Goal: Information Seeking & Learning: Find specific fact

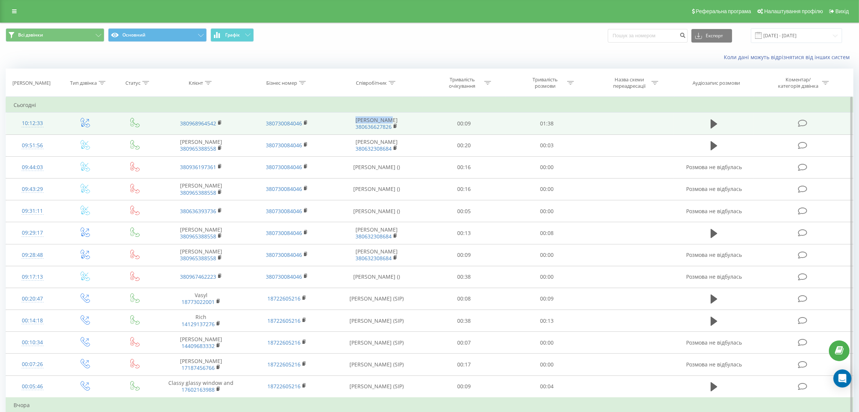
drag, startPoint x: 357, startPoint y: 118, endPoint x: 392, endPoint y: 118, distance: 34.6
click at [392, 118] on td "[PERSON_NAME] 380636627826" at bounding box center [376, 124] width 93 height 22
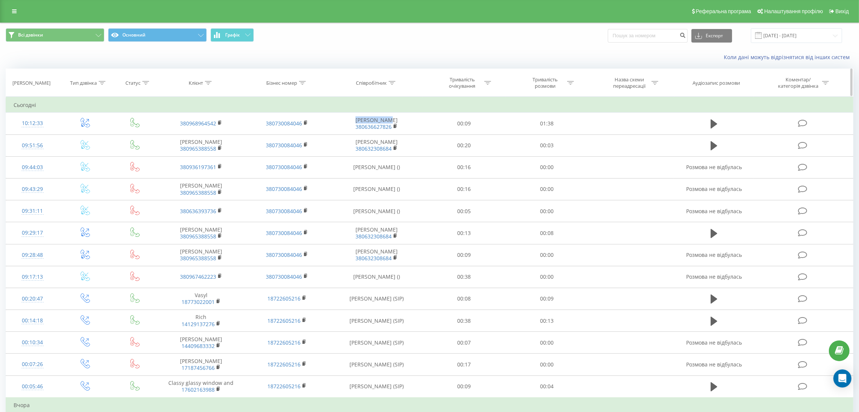
copy td "[PERSON_NAME]"
click at [809, 36] on input "[DATE] - [DATE]" at bounding box center [796, 35] width 91 height 15
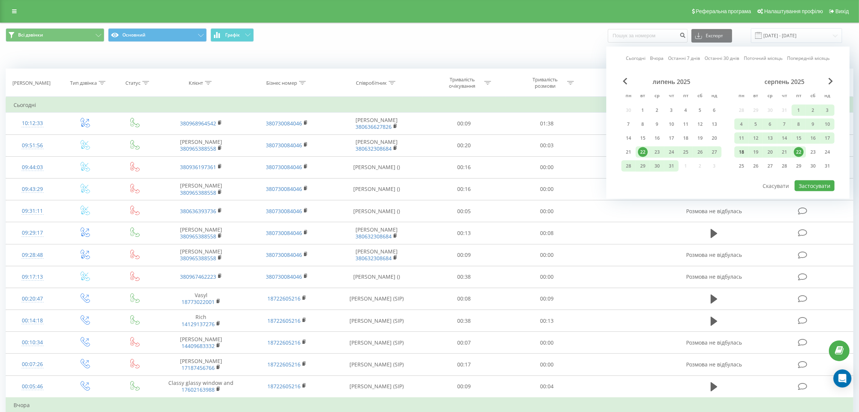
click at [740, 149] on div "18" at bounding box center [742, 152] width 10 height 10
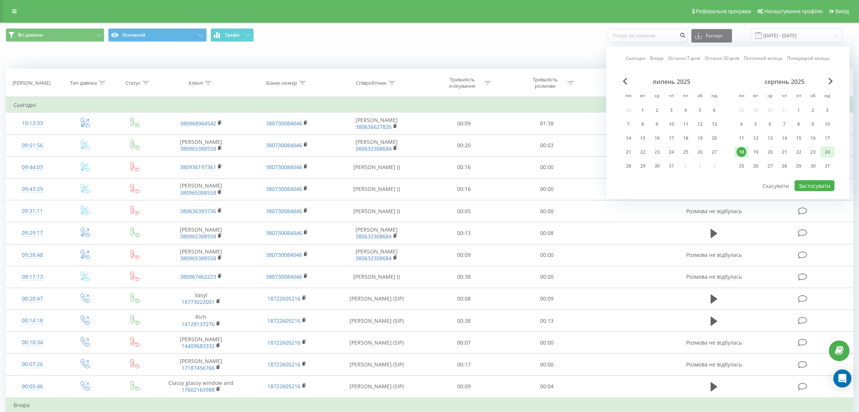
click at [828, 151] on div "24" at bounding box center [828, 152] width 10 height 10
click at [822, 183] on button "Застосувати" at bounding box center [815, 185] width 40 height 11
type input "[DATE] - [DATE]"
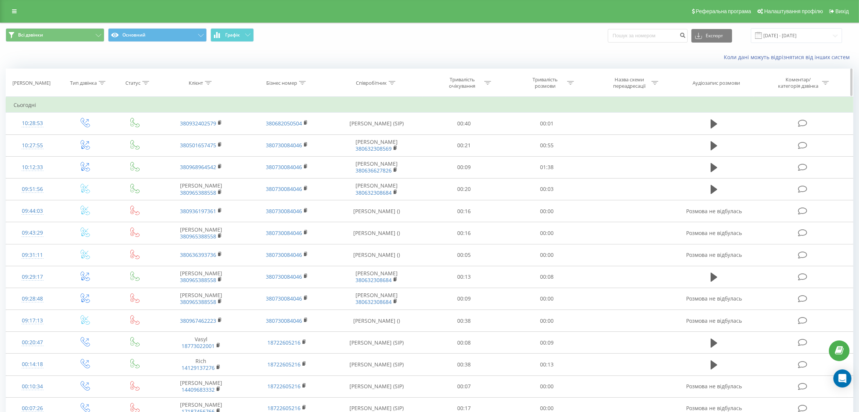
click at [394, 82] on icon at bounding box center [392, 83] width 7 height 4
click at [370, 138] on input "text" at bounding box center [376, 136] width 66 height 13
click at [389, 156] on span "OK" at bounding box center [392, 152] width 21 height 12
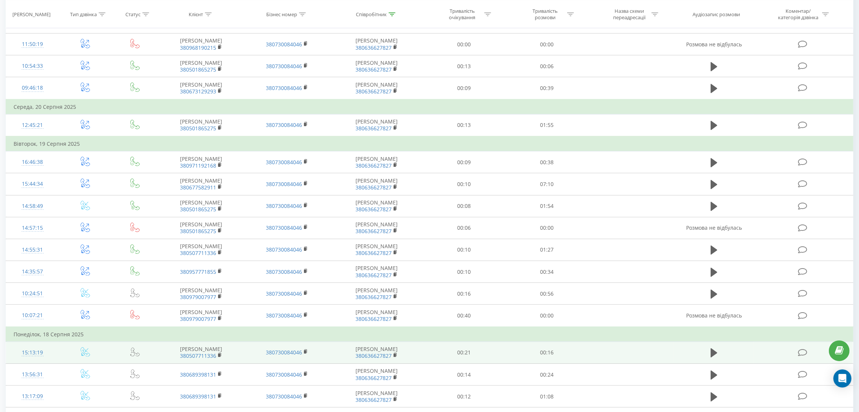
scroll to position [301, 0]
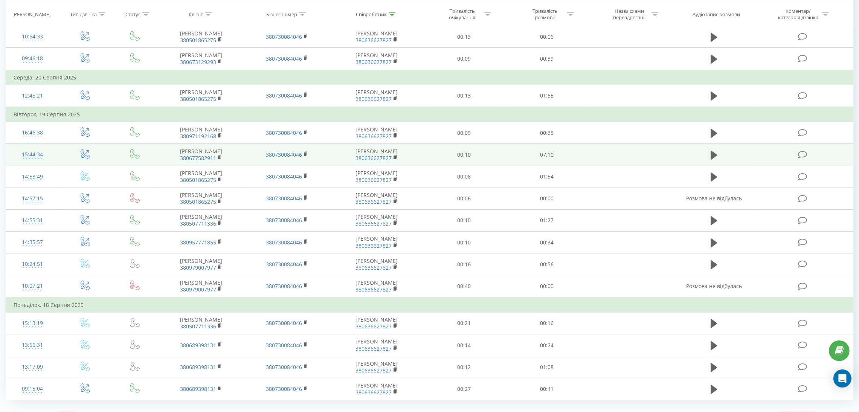
drag, startPoint x: 711, startPoint y: 138, endPoint x: 704, endPoint y: 147, distance: 11.6
click at [711, 151] on icon at bounding box center [714, 155] width 7 height 9
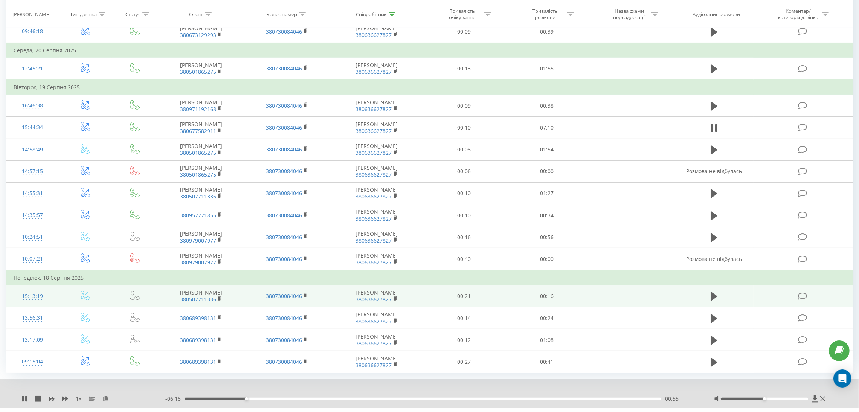
scroll to position [330, 0]
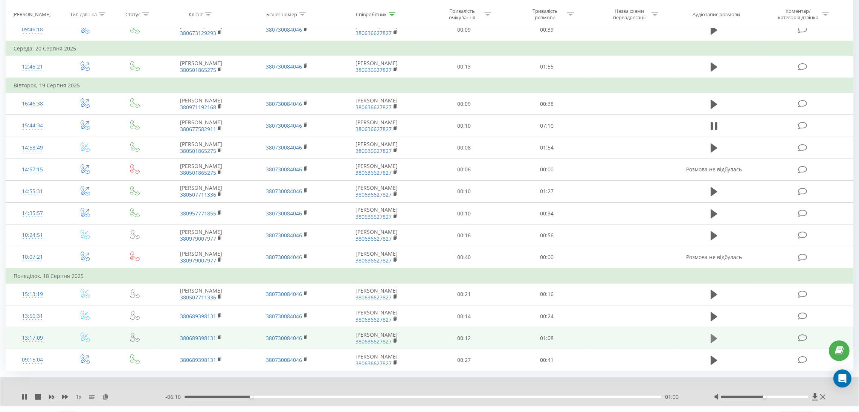
click at [711, 334] on icon at bounding box center [714, 338] width 7 height 9
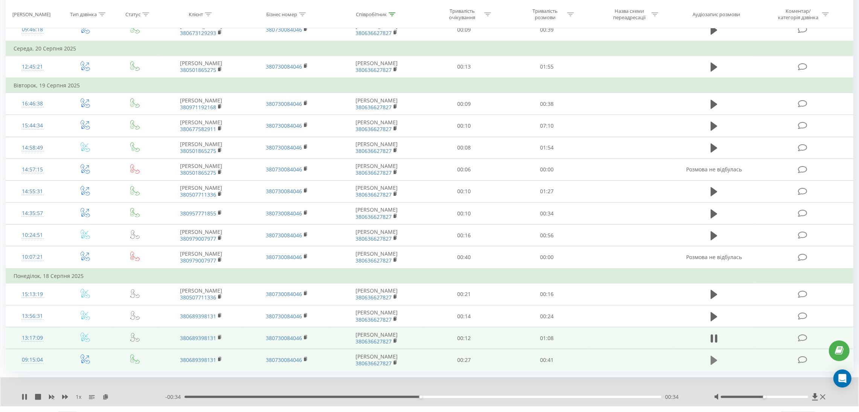
scroll to position [274, 0]
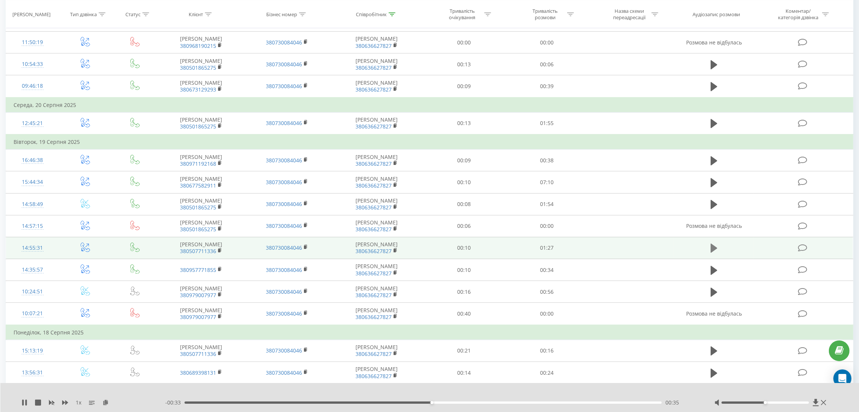
click at [715, 244] on icon at bounding box center [714, 248] width 7 height 9
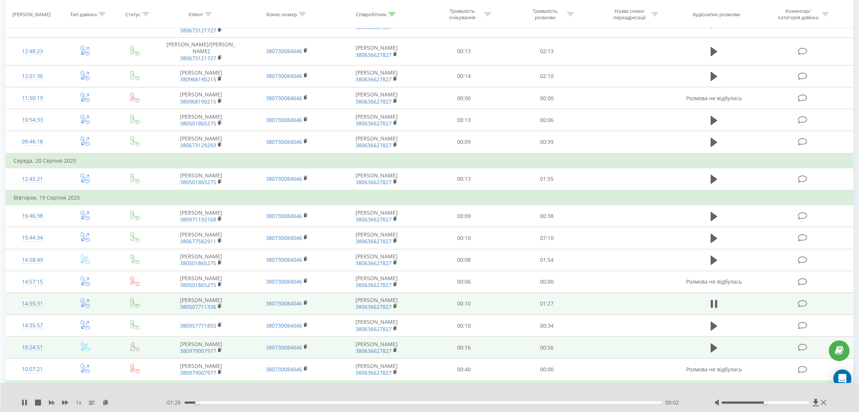
scroll to position [217, 0]
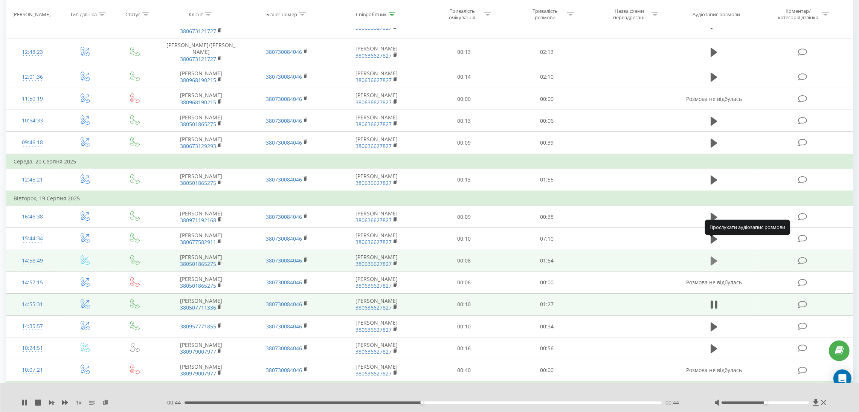
click at [715, 256] on icon at bounding box center [714, 260] width 7 height 9
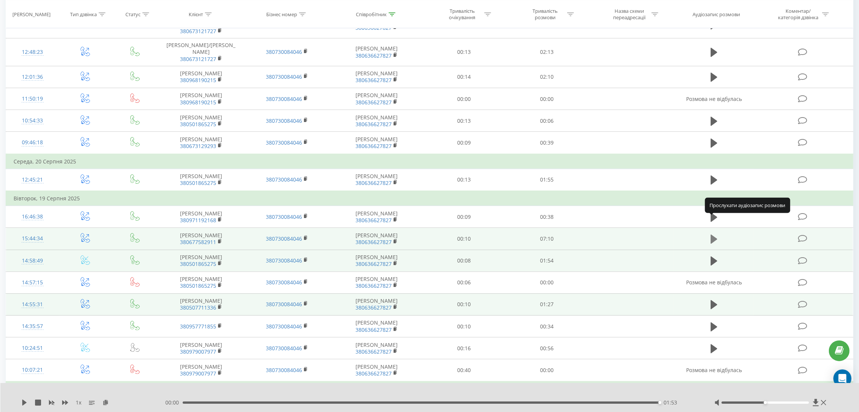
click at [714, 235] on icon at bounding box center [714, 239] width 7 height 9
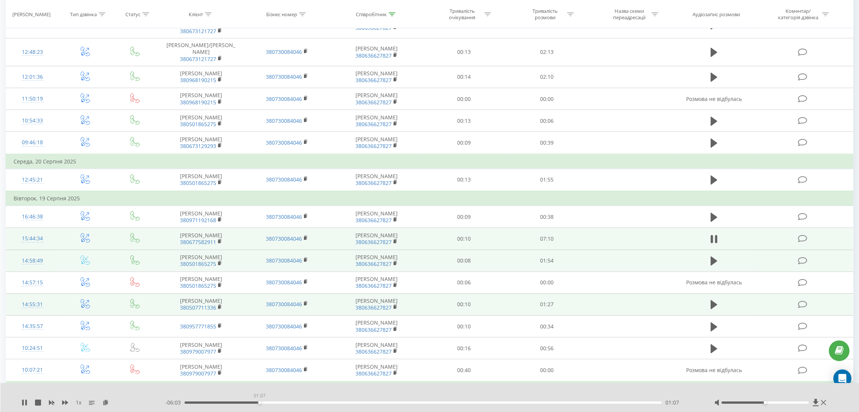
drag, startPoint x: 259, startPoint y: 403, endPoint x: 149, endPoint y: 411, distance: 111.0
click at [150, 411] on div "1 x - 06:03 01:07 01:07" at bounding box center [429, 397] width 859 height 29
click at [78, 403] on span "1 x" at bounding box center [79, 403] width 6 height 8
click at [21, 402] on icon at bounding box center [24, 403] width 6 height 6
click at [22, 402] on icon at bounding box center [24, 403] width 6 height 6
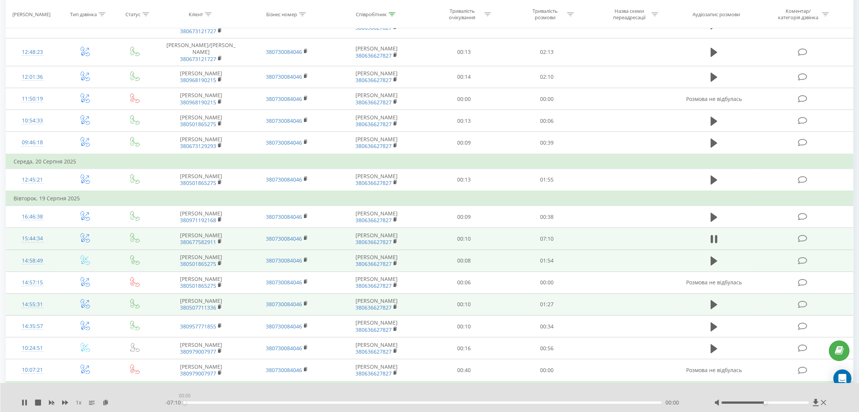
drag, startPoint x: 256, startPoint y: 403, endPoint x: 98, endPoint y: 412, distance: 158.1
drag, startPoint x: 171, startPoint y: 227, endPoint x: 216, endPoint y: 226, distance: 45.2
click at [216, 239] on span "380677582911" at bounding box center [201, 242] width 71 height 7
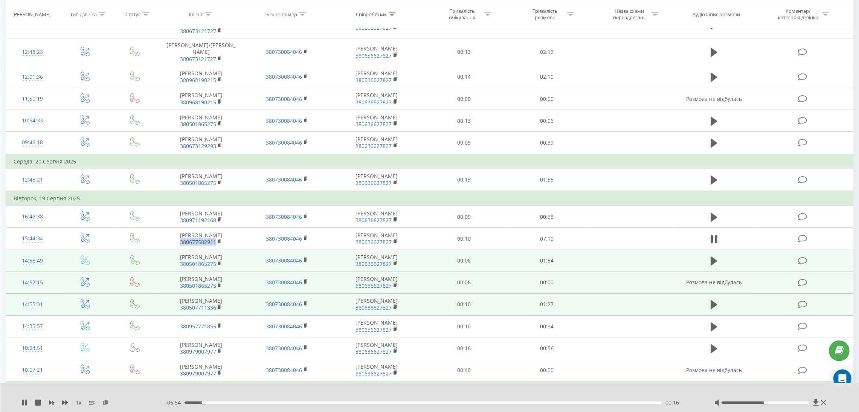
copy link "380677582911"
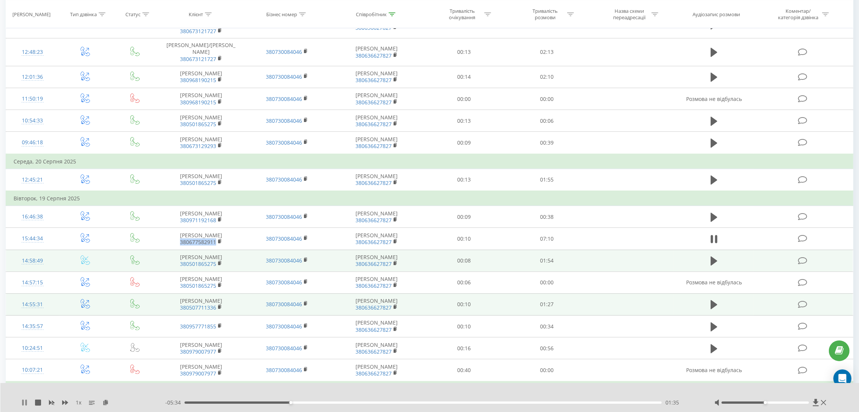
click at [25, 403] on icon at bounding box center [26, 403] width 2 height 6
drag, startPoint x: 26, startPoint y: 402, endPoint x: 50, endPoint y: 368, distance: 41.8
click at [26, 402] on icon at bounding box center [24, 403] width 6 height 6
click at [351, 404] on div "- 04:40 02:30 02:30" at bounding box center [430, 403] width 530 height 8
drag, startPoint x: 766, startPoint y: 403, endPoint x: 814, endPoint y: 405, distance: 47.9
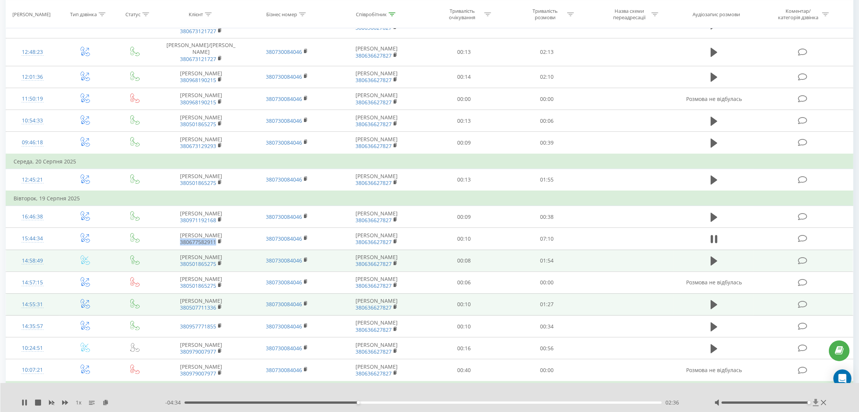
click at [814, 405] on div at bounding box center [771, 403] width 114 height 8
click at [23, 403] on icon at bounding box center [23, 403] width 2 height 6
click at [345, 403] on div "02:49" at bounding box center [423, 402] width 477 height 2
click at [24, 404] on icon at bounding box center [24, 403] width 5 height 6
click at [335, 403] on div "00:00" at bounding box center [423, 402] width 477 height 2
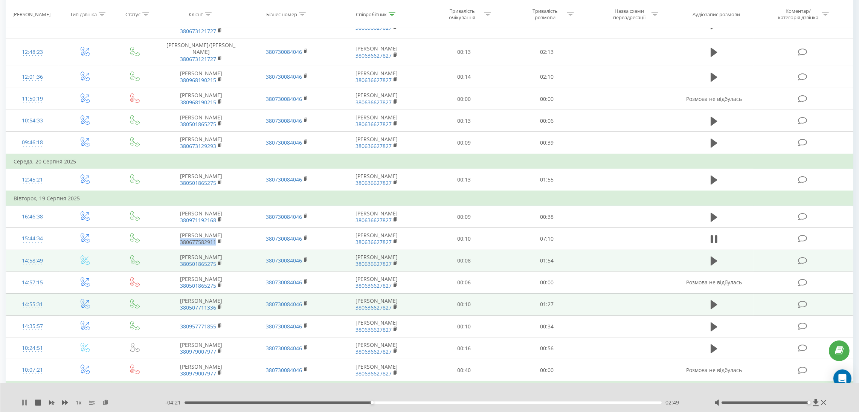
click at [25, 403] on icon at bounding box center [26, 403] width 2 height 6
click at [17, 403] on div "1 x - 04:21 02:49 02:49" at bounding box center [429, 397] width 859 height 29
click at [26, 404] on icon at bounding box center [24, 403] width 6 height 6
click at [23, 407] on div "1 x - 04:18 02:52 02:52" at bounding box center [429, 397] width 859 height 29
click at [23, 406] on div "1 x" at bounding box center [93, 403] width 144 height 8
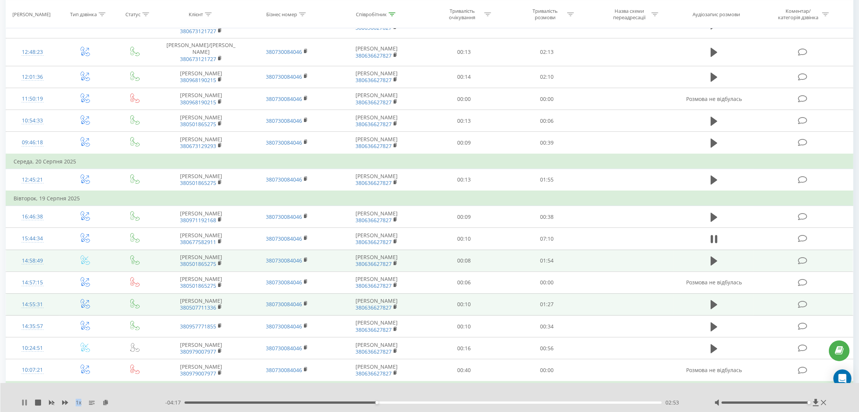
click at [24, 403] on icon at bounding box center [24, 403] width 6 height 6
click at [711, 235] on icon at bounding box center [714, 239] width 7 height 9
drag, startPoint x: 381, startPoint y: 401, endPoint x: 41, endPoint y: 403, distance: 339.3
click at [41, 403] on div "1 x - 07:10 00:00 00:00" at bounding box center [424, 403] width 807 height 8
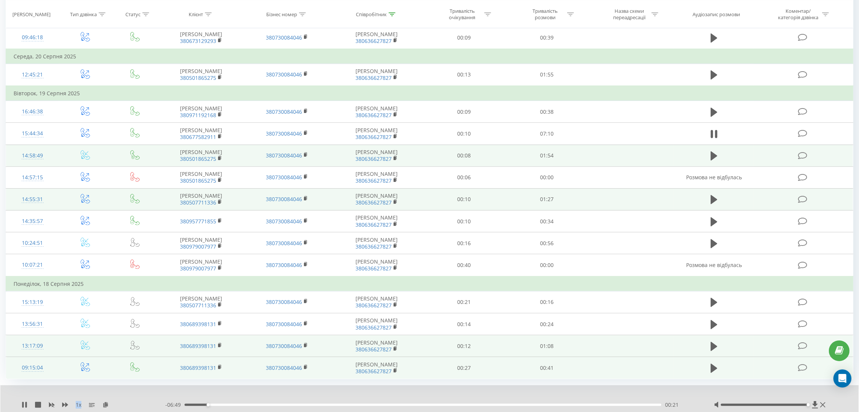
scroll to position [330, 0]
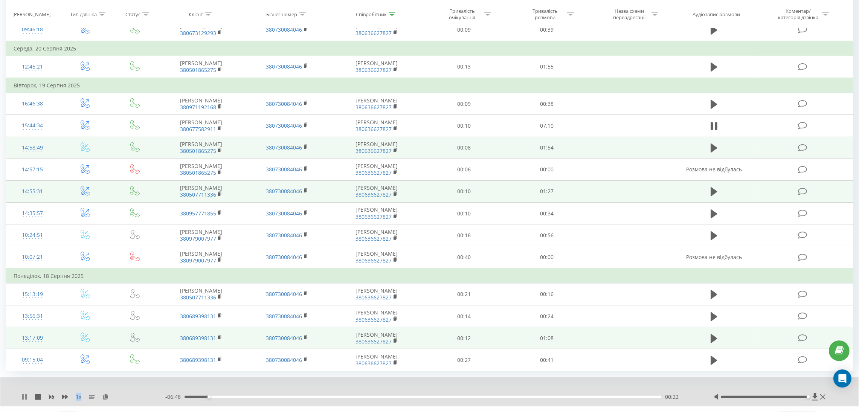
click at [25, 394] on icon at bounding box center [26, 397] width 2 height 6
click at [33, 393] on div "1 x" at bounding box center [93, 397] width 144 height 8
click at [27, 393] on div "1 x" at bounding box center [93, 397] width 144 height 8
click at [24, 394] on icon at bounding box center [24, 397] width 5 height 6
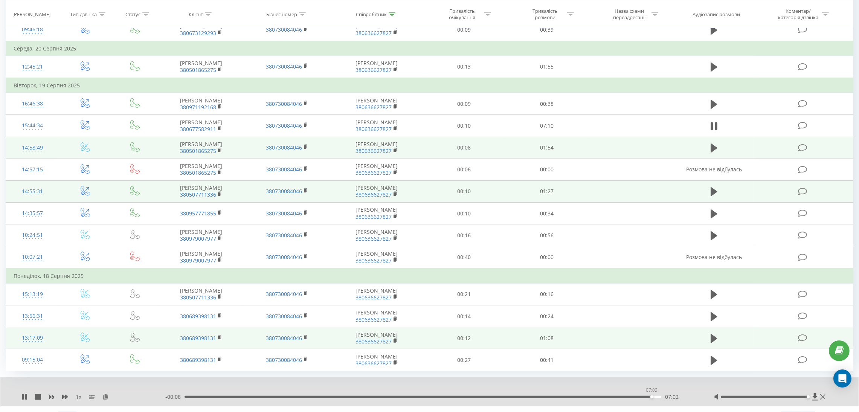
drag, startPoint x: 657, startPoint y: 382, endPoint x: 652, endPoint y: 383, distance: 5.5
click at [652, 393] on div "- 00:08 07:02 07:02" at bounding box center [430, 397] width 530 height 8
drag, startPoint x: 650, startPoint y: 378, endPoint x: 642, endPoint y: 380, distance: 7.8
click at [642, 393] on div "- 00:08 07:02 07:02" at bounding box center [430, 397] width 530 height 8
drag, startPoint x: 652, startPoint y: 380, endPoint x: 632, endPoint y: 382, distance: 19.7
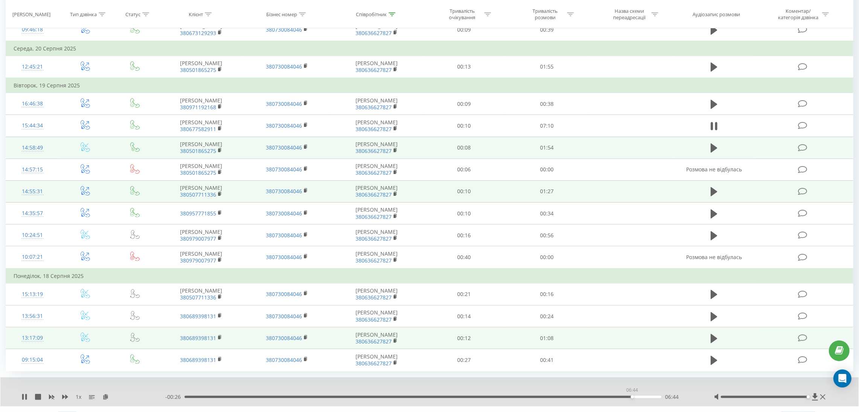
click at [632, 393] on div "- 00:26 06:44 06:44" at bounding box center [430, 397] width 530 height 8
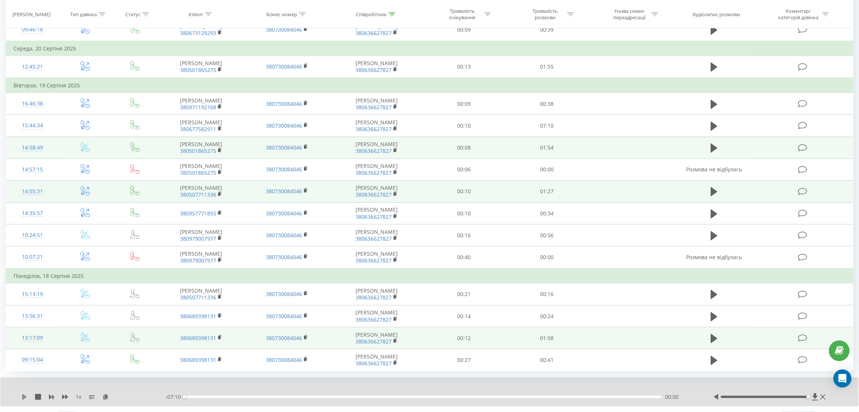
click at [24, 394] on icon at bounding box center [24, 397] width 5 height 6
drag, startPoint x: 186, startPoint y: 380, endPoint x: 634, endPoint y: 383, distance: 447.8
click at [634, 393] on div "- 07:10 00:00 00:00" at bounding box center [430, 397] width 530 height 8
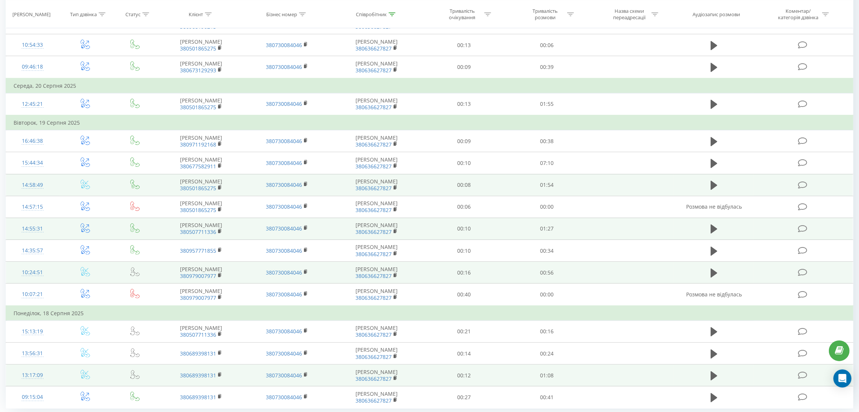
scroll to position [274, 0]
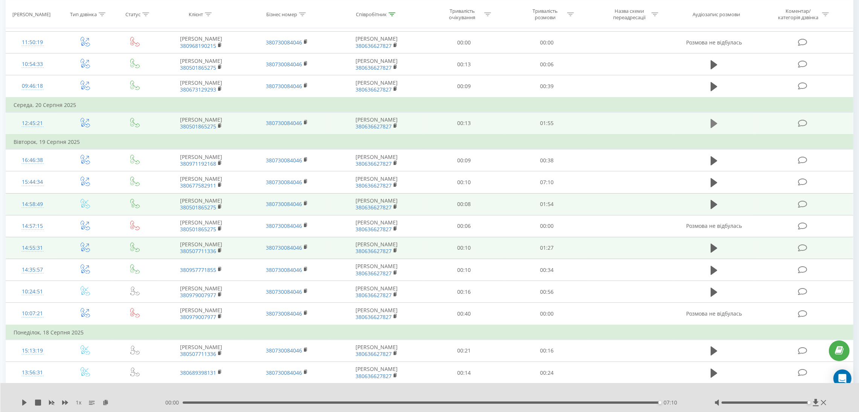
click at [713, 119] on icon at bounding box center [714, 123] width 7 height 9
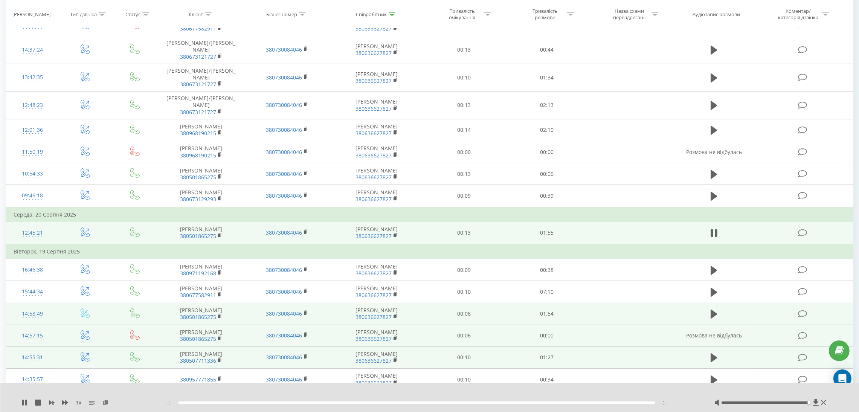
scroll to position [161, 0]
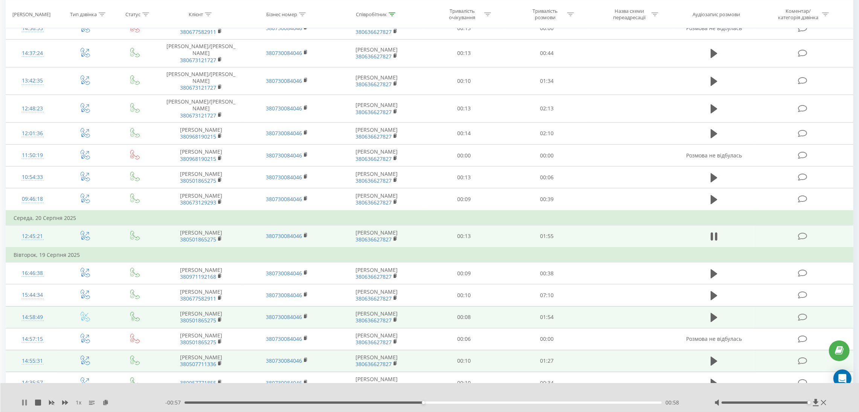
click at [23, 401] on icon at bounding box center [23, 403] width 2 height 6
click at [25, 403] on icon at bounding box center [24, 403] width 5 height 6
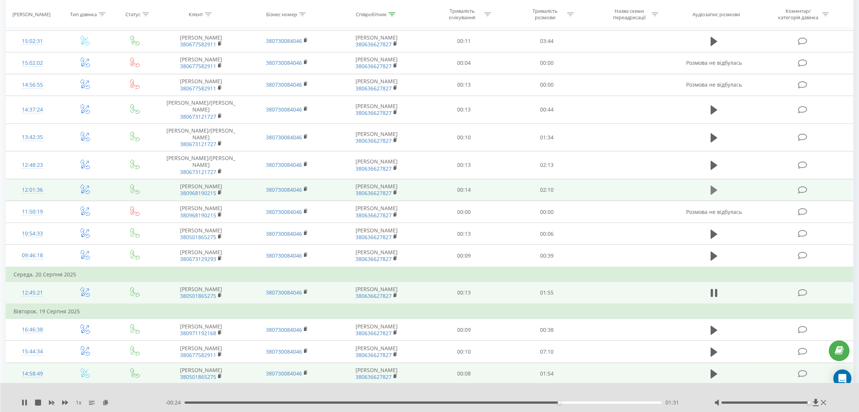
click at [715, 186] on icon at bounding box center [714, 190] width 7 height 9
drag, startPoint x: 24, startPoint y: 403, endPoint x: 64, endPoint y: 381, distance: 46.0
click at [24, 403] on icon at bounding box center [24, 403] width 6 height 6
click at [24, 403] on icon at bounding box center [24, 403] width 5 height 6
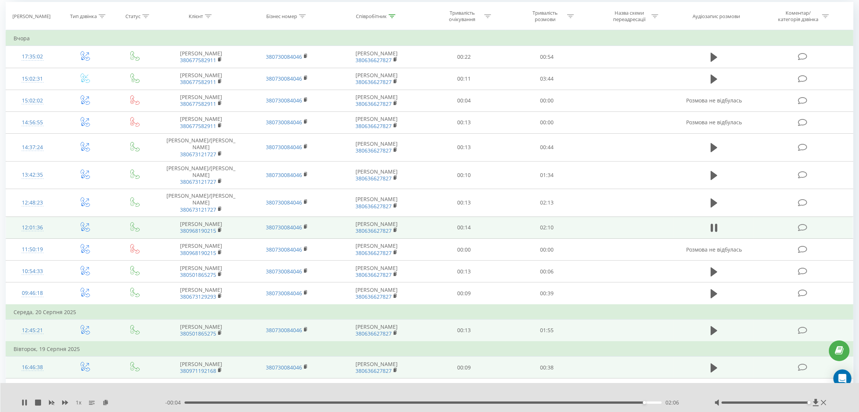
scroll to position [48, 0]
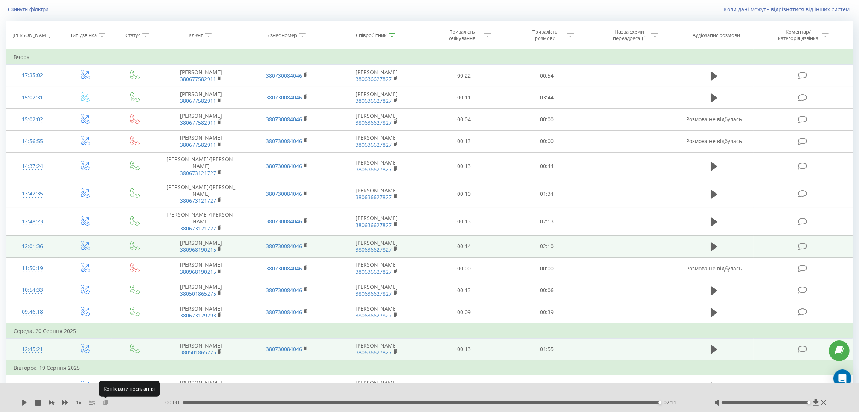
click at [106, 400] on icon at bounding box center [105, 402] width 6 height 5
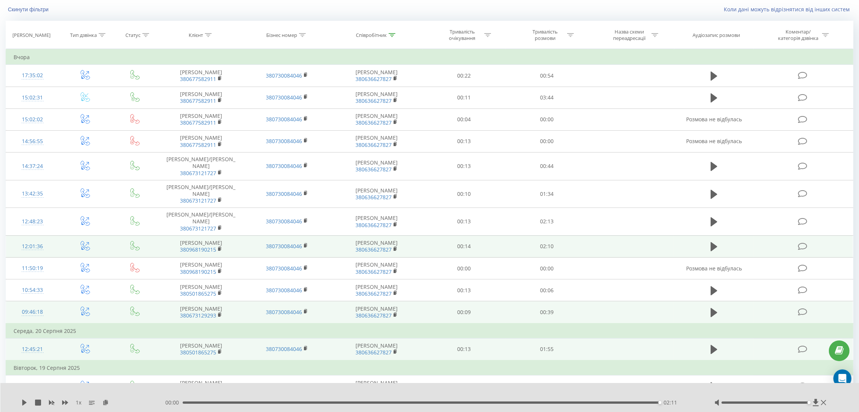
scroll to position [104, 0]
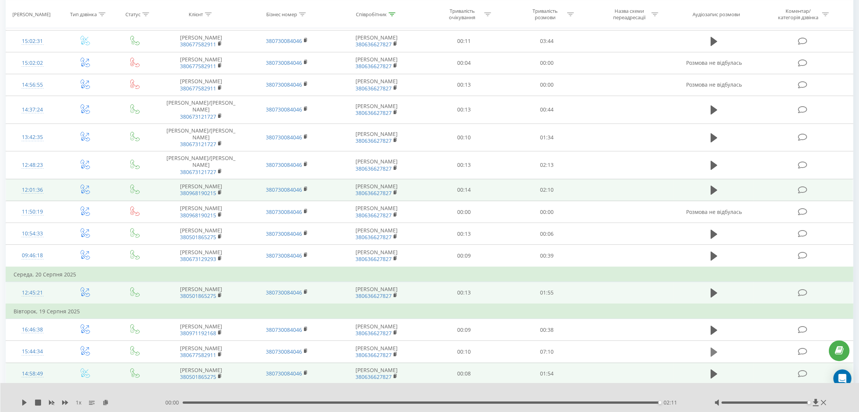
click at [713, 348] on icon at bounding box center [714, 352] width 7 height 9
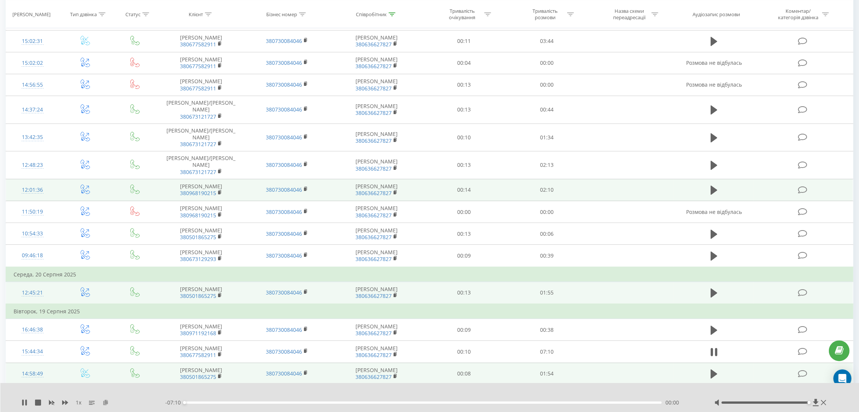
click at [106, 403] on icon at bounding box center [105, 402] width 6 height 5
click at [715, 186] on icon at bounding box center [714, 190] width 7 height 9
click at [24, 404] on icon at bounding box center [24, 403] width 6 height 6
click at [712, 186] on icon at bounding box center [714, 190] width 7 height 9
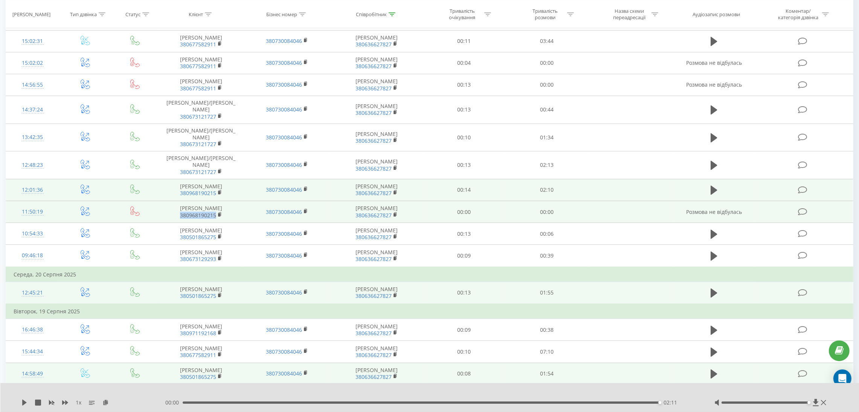
drag, startPoint x: 172, startPoint y: 200, endPoint x: 215, endPoint y: 201, distance: 43.0
click at [215, 212] on span "380968190215" at bounding box center [201, 215] width 71 height 7
copy link "380968190215"
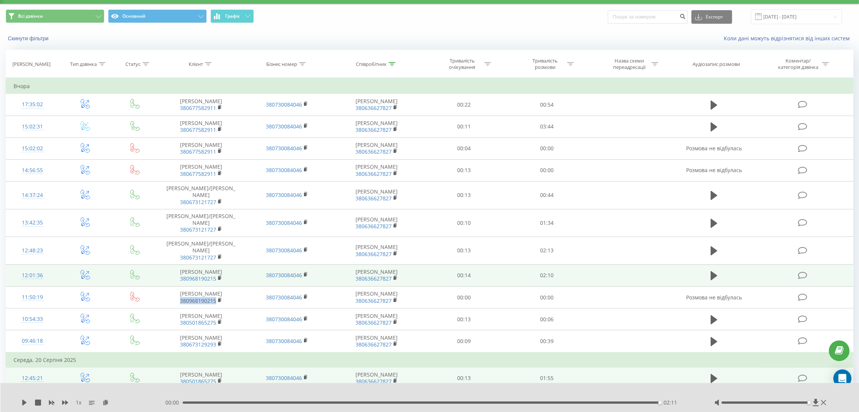
scroll to position [0, 0]
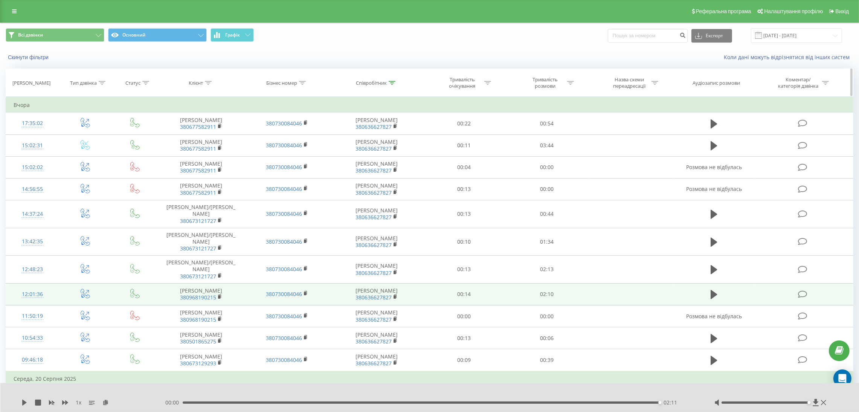
click at [392, 82] on icon at bounding box center [392, 83] width 7 height 4
click at [374, 136] on input "туря" at bounding box center [376, 136] width 66 height 13
click at [396, 152] on span "OK" at bounding box center [392, 152] width 21 height 12
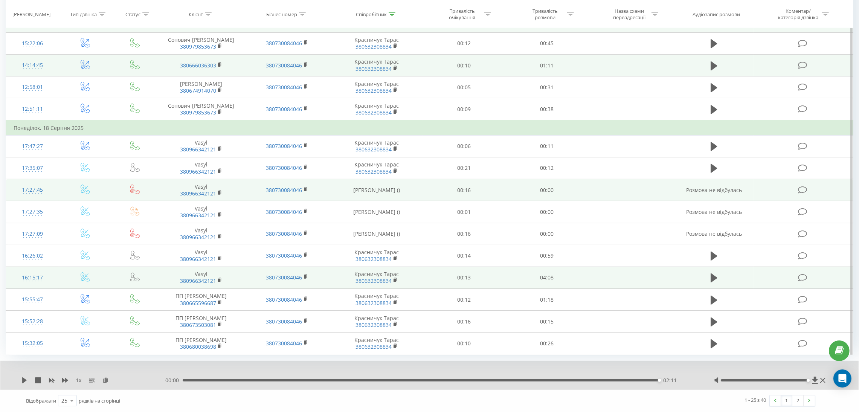
scroll to position [392, 0]
click at [715, 273] on icon at bounding box center [714, 277] width 7 height 9
click at [105, 380] on icon at bounding box center [105, 379] width 6 height 5
click at [26, 379] on icon at bounding box center [26, 380] width 2 height 6
click at [21, 380] on icon at bounding box center [24, 380] width 6 height 6
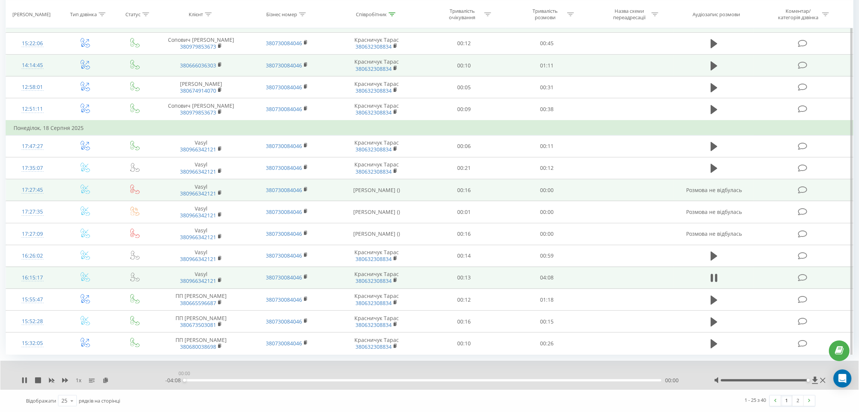
drag, startPoint x: 362, startPoint y: 379, endPoint x: 0, endPoint y: 384, distance: 362.0
click at [0, 384] on div "1 x - 04:08 00:00 00:00" at bounding box center [429, 375] width 858 height 29
drag, startPoint x: 177, startPoint y: 265, endPoint x: 215, endPoint y: 264, distance: 38.0
click at [215, 278] on span "380966342121" at bounding box center [201, 281] width 71 height 7
copy link "380966342121"
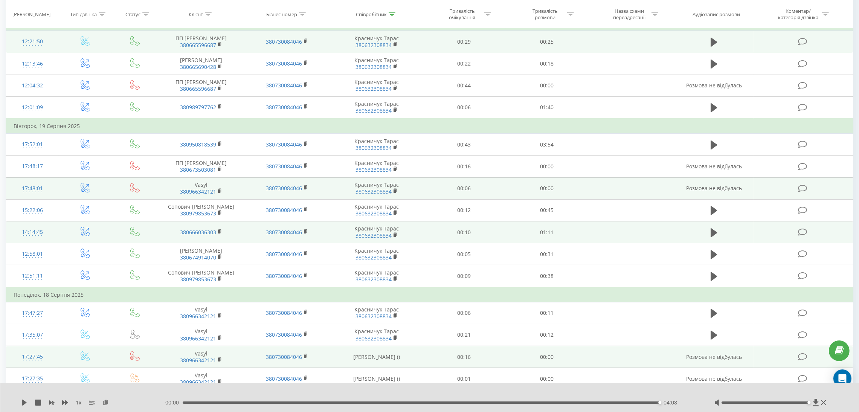
scroll to position [166, 0]
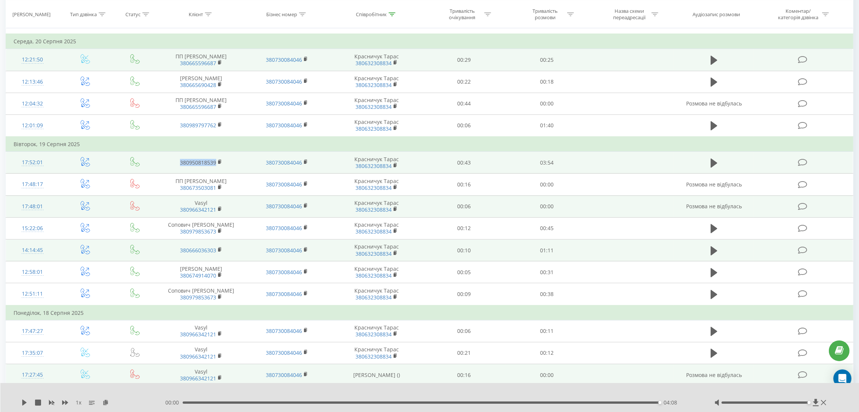
drag, startPoint x: 170, startPoint y: 180, endPoint x: 217, endPoint y: 182, distance: 46.3
click at [217, 174] on td "380950818539" at bounding box center [201, 163] width 86 height 22
copy link "380950818539"
click at [715, 168] on icon at bounding box center [714, 163] width 7 height 11
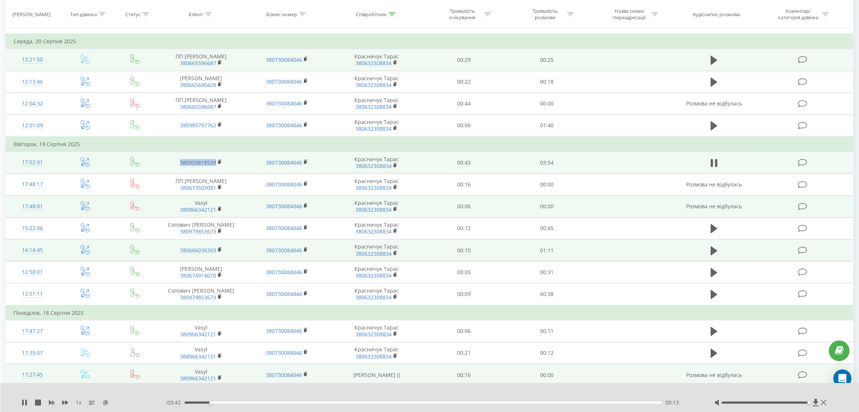
click at [103, 402] on icon at bounding box center [105, 402] width 6 height 5
click at [24, 403] on icon at bounding box center [24, 403] width 6 height 6
click at [24, 403] on icon at bounding box center [24, 403] width 5 height 6
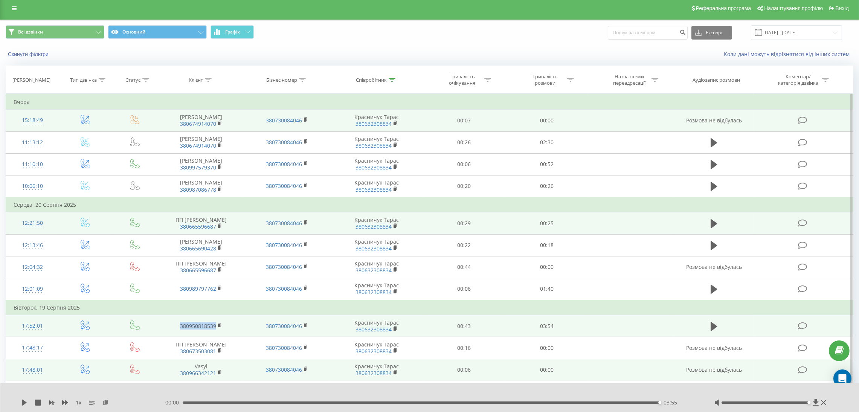
scroll to position [0, 0]
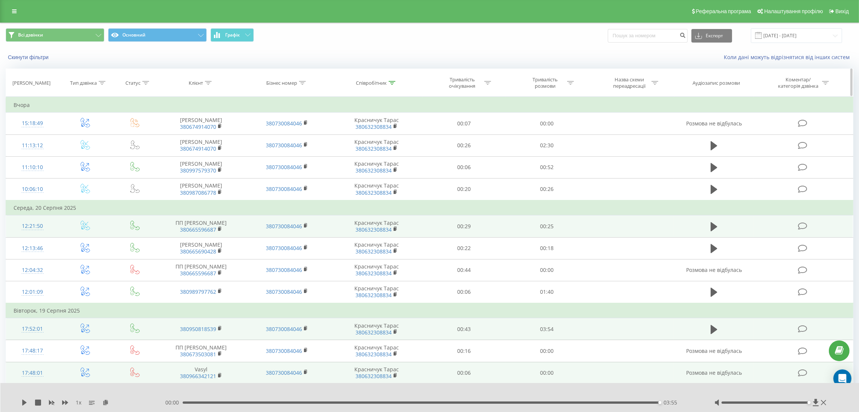
click at [396, 81] on div "Співробітник" at bounding box center [376, 83] width 93 height 6
click at [361, 137] on input "крас" at bounding box center [376, 136] width 66 height 13
type input "горба"
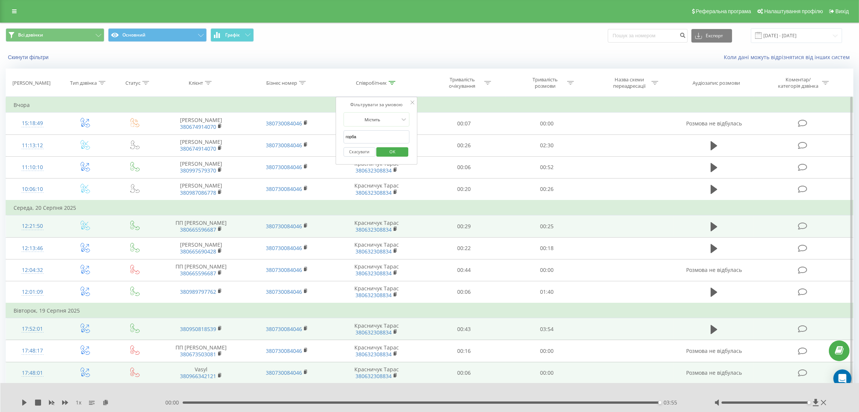
click at [388, 153] on span "OK" at bounding box center [392, 152] width 21 height 12
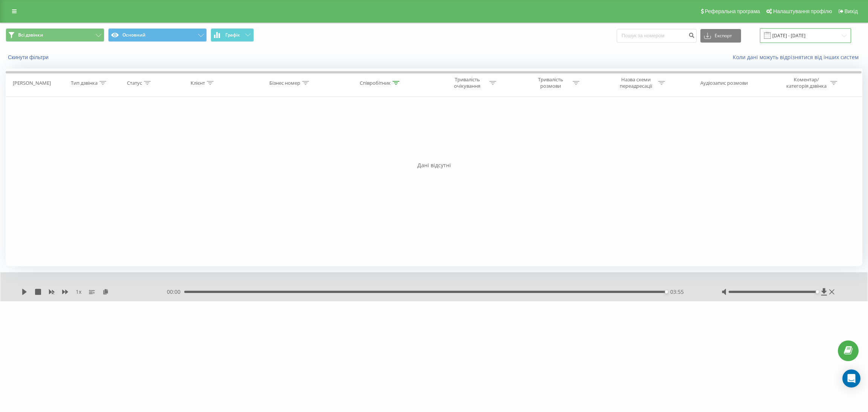
click at [798, 35] on input "[DATE] - [DATE]" at bounding box center [805, 35] width 91 height 15
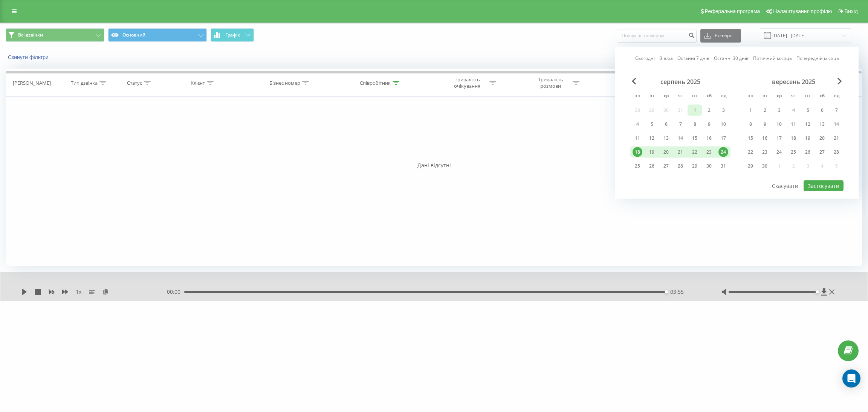
click at [694, 107] on div "1" at bounding box center [695, 110] width 10 height 10
click at [725, 150] on div "24" at bounding box center [723, 152] width 10 height 10
click at [810, 183] on button "Застосувати" at bounding box center [823, 185] width 40 height 11
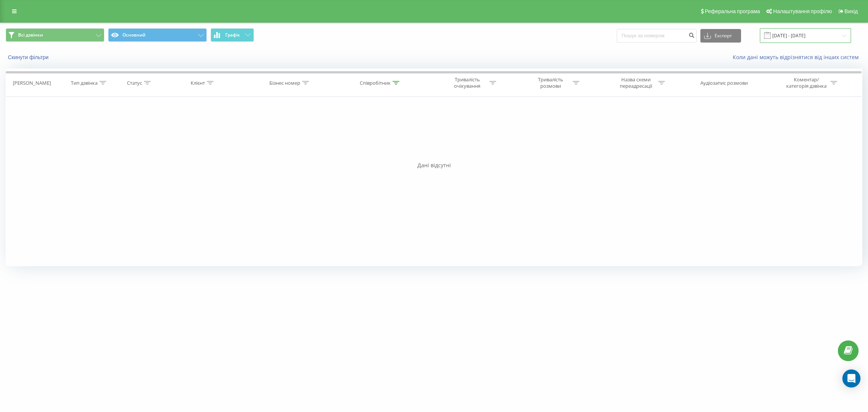
click at [818, 40] on input "[DATE] - [DATE]" at bounding box center [805, 35] width 91 height 15
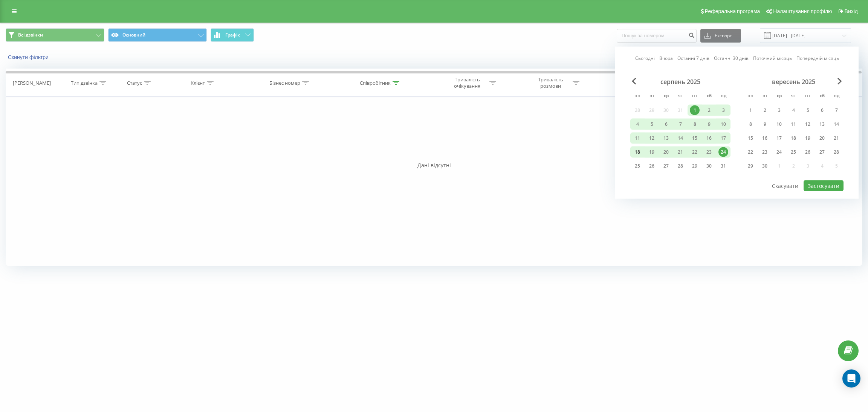
click at [638, 151] on div "18" at bounding box center [637, 152] width 10 height 10
click at [724, 149] on div "24" at bounding box center [723, 152] width 10 height 10
click at [825, 185] on button "Застосувати" at bounding box center [823, 185] width 40 height 11
type input "[DATE] - [DATE]"
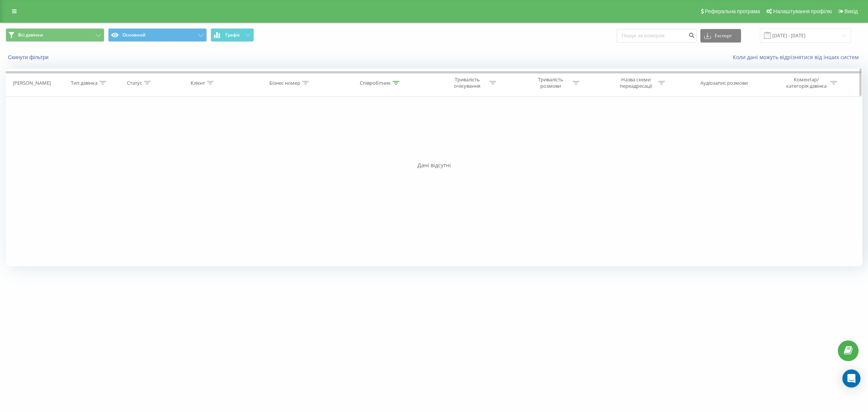
click at [396, 84] on icon at bounding box center [395, 83] width 7 height 4
click at [370, 136] on input "горба" at bounding box center [380, 136] width 66 height 13
click at [396, 154] on span "OK" at bounding box center [396, 152] width 21 height 12
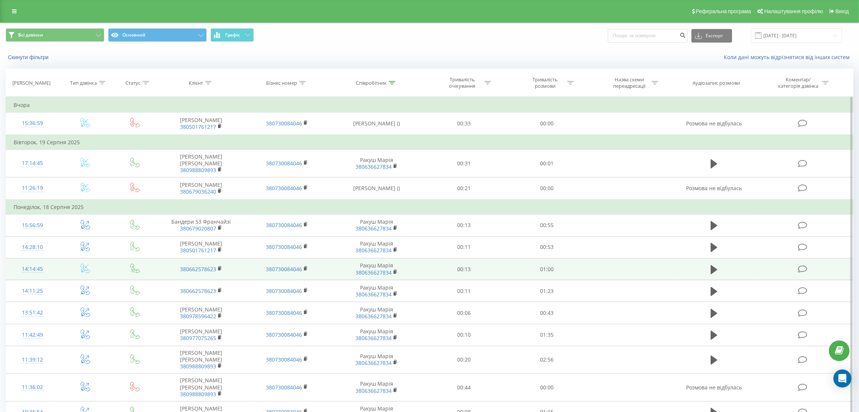
scroll to position [40, 0]
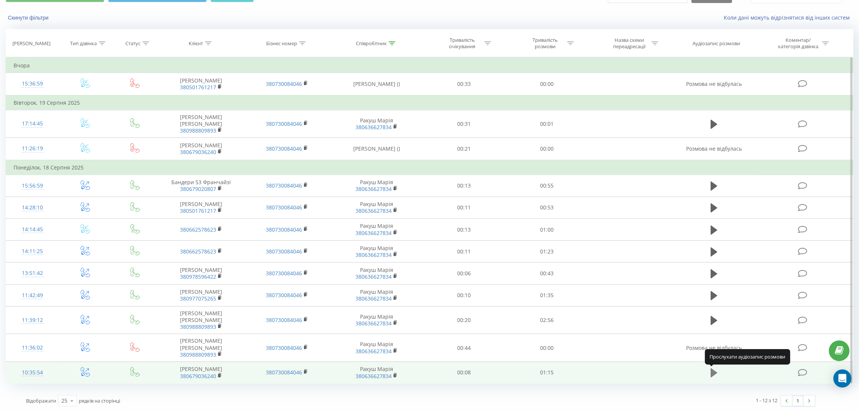
click at [711, 371] on icon at bounding box center [714, 373] width 7 height 11
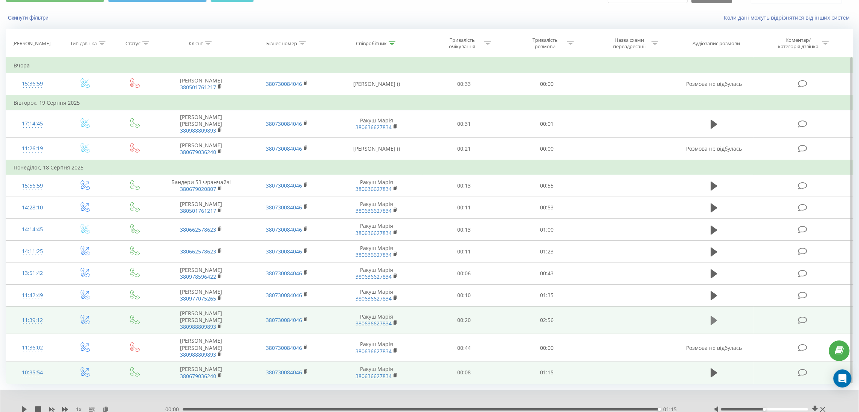
click at [712, 319] on icon at bounding box center [714, 320] width 7 height 9
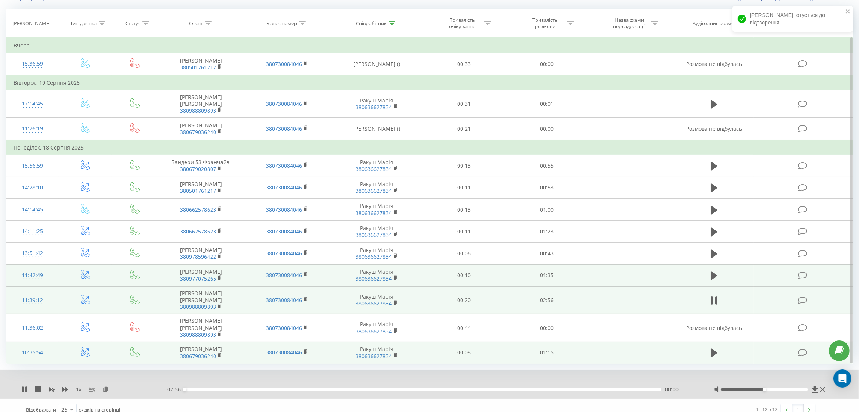
scroll to position [69, 0]
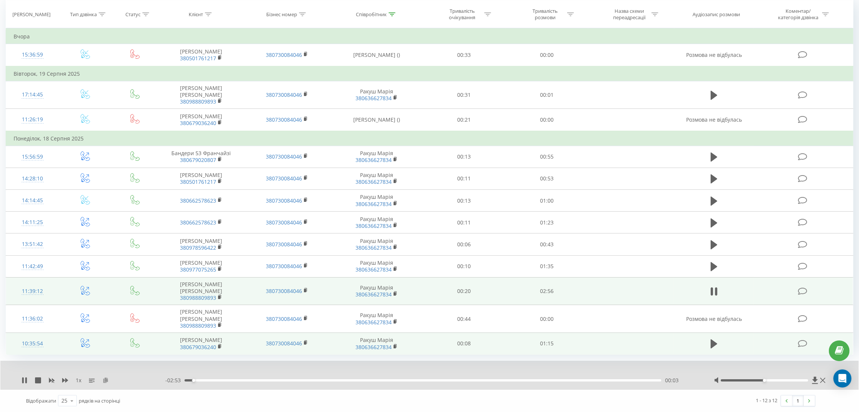
click at [105, 377] on icon at bounding box center [105, 379] width 6 height 5
drag, startPoint x: 171, startPoint y: 299, endPoint x: 216, endPoint y: 299, distance: 44.8
click at [216, 299] on span "380988809893" at bounding box center [201, 298] width 71 height 7
copy link "380988809893"
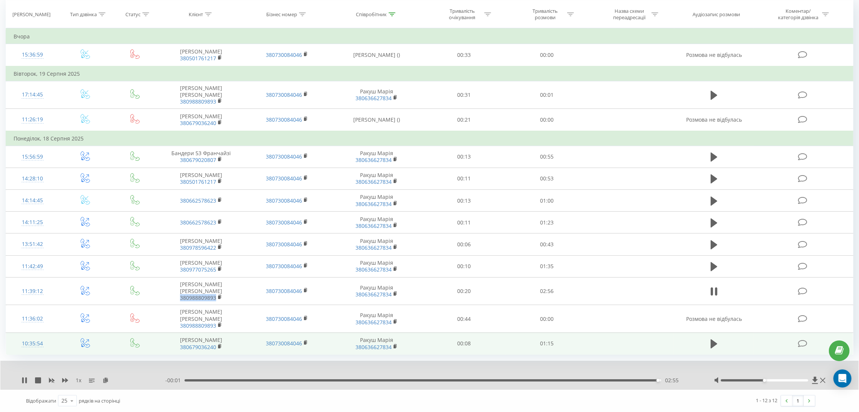
click at [189, 379] on div "02:55" at bounding box center [423, 380] width 477 height 2
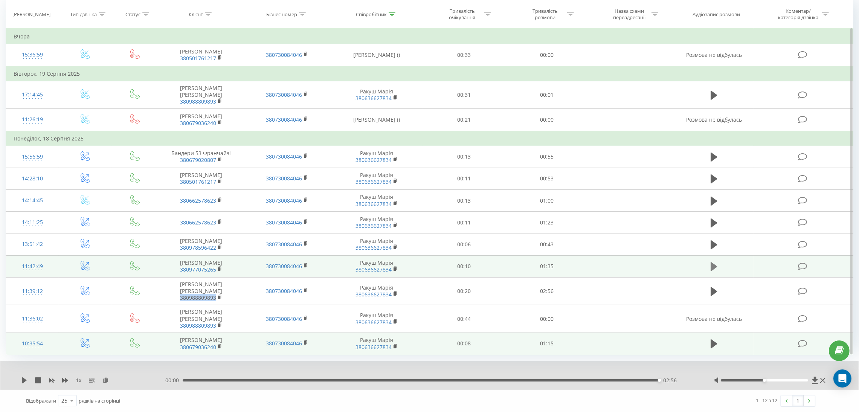
click at [714, 263] on icon at bounding box center [714, 266] width 7 height 11
click at [104, 380] on icon at bounding box center [105, 379] width 6 height 5
click at [25, 380] on icon at bounding box center [24, 380] width 5 height 6
drag, startPoint x: 659, startPoint y: 379, endPoint x: 84, endPoint y: 389, distance: 574.4
click at [107, 386] on div "1 x - 01:35 00:00 00:00" at bounding box center [429, 375] width 858 height 29
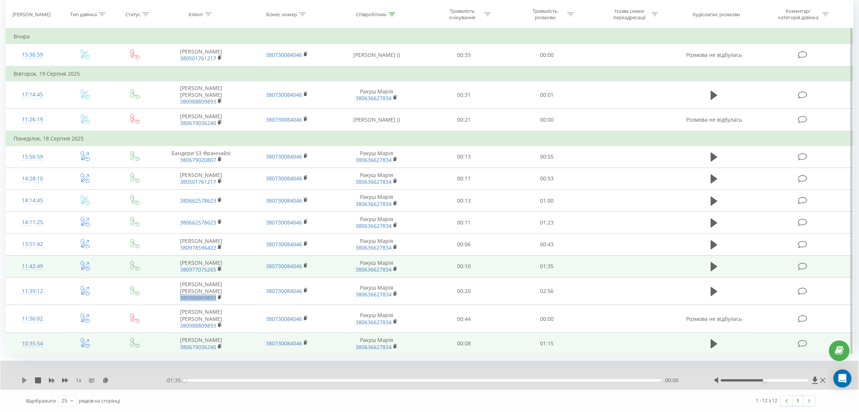
click at [27, 377] on icon at bounding box center [24, 380] width 6 height 6
drag, startPoint x: 656, startPoint y: 378, endPoint x: 586, endPoint y: 383, distance: 69.4
click at [586, 383] on div "- 00:14 01:20 01:20" at bounding box center [430, 381] width 530 height 8
click at [22, 380] on icon at bounding box center [24, 380] width 5 height 6
click at [24, 383] on icon at bounding box center [24, 380] width 6 height 6
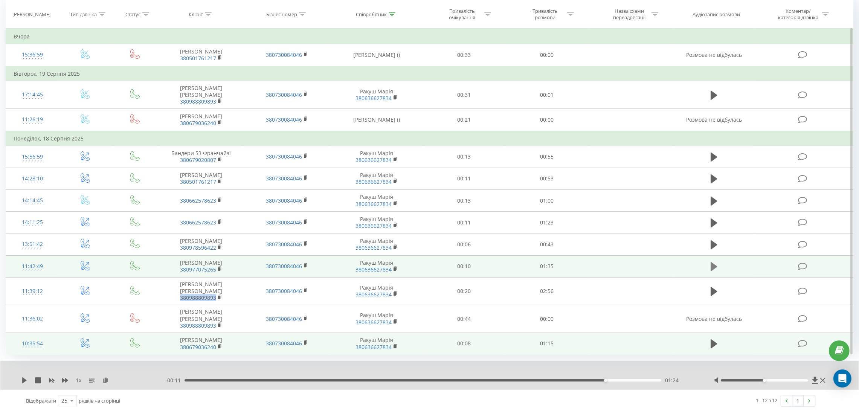
click at [715, 265] on icon at bounding box center [714, 266] width 7 height 9
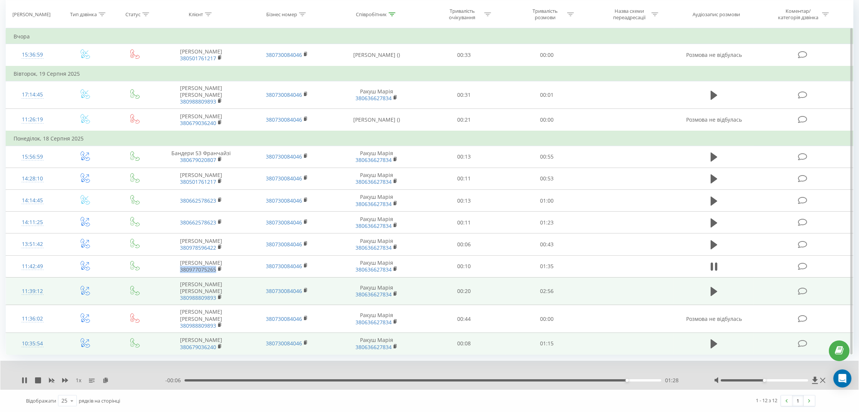
drag, startPoint x: 170, startPoint y: 272, endPoint x: 212, endPoint y: 277, distance: 42.1
click at [217, 270] on span "380977075265" at bounding box center [201, 269] width 71 height 7
copy link "380977075265"
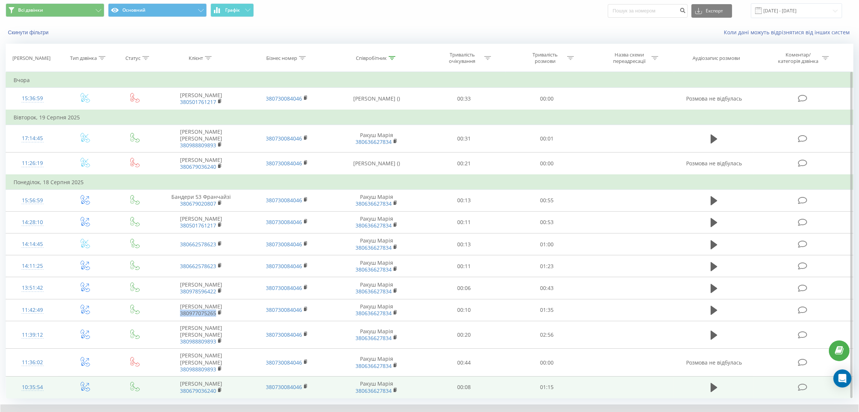
scroll to position [40, 0]
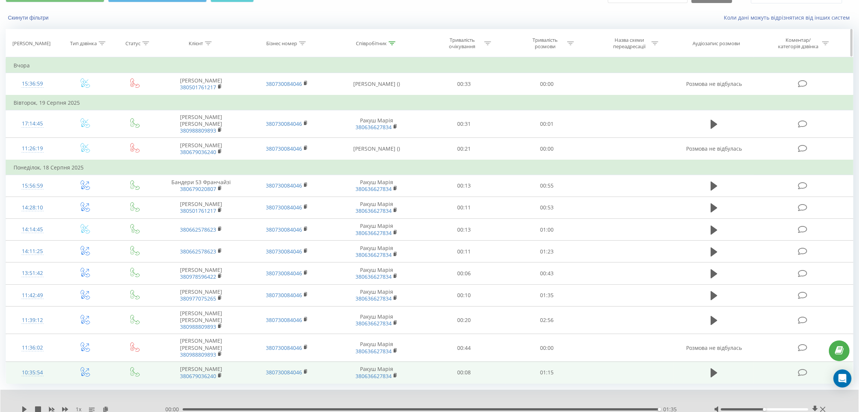
click at [393, 41] on icon at bounding box center [392, 43] width 7 height 4
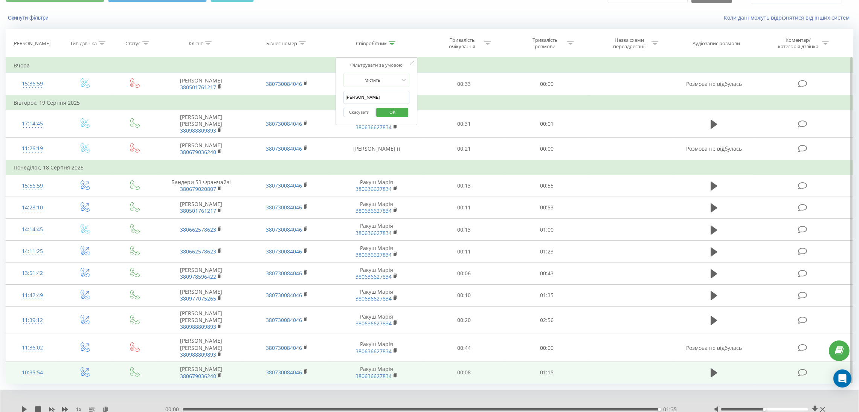
click at [368, 91] on input "[PERSON_NAME]" at bounding box center [376, 97] width 66 height 13
click at [392, 111] on span "OK" at bounding box center [392, 112] width 21 height 12
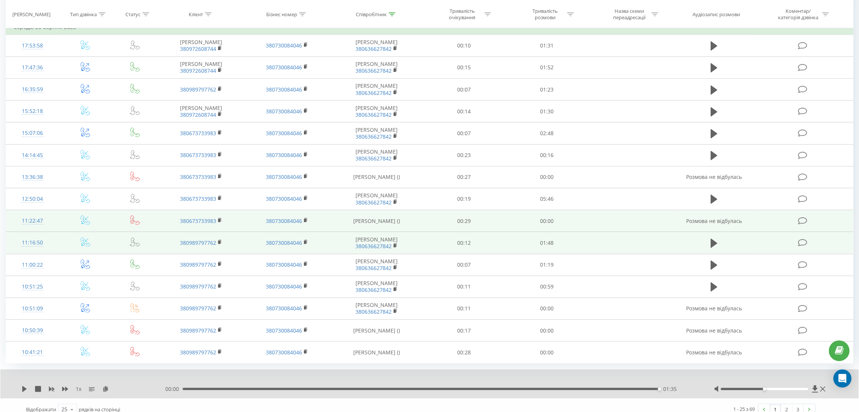
scroll to position [337, 0]
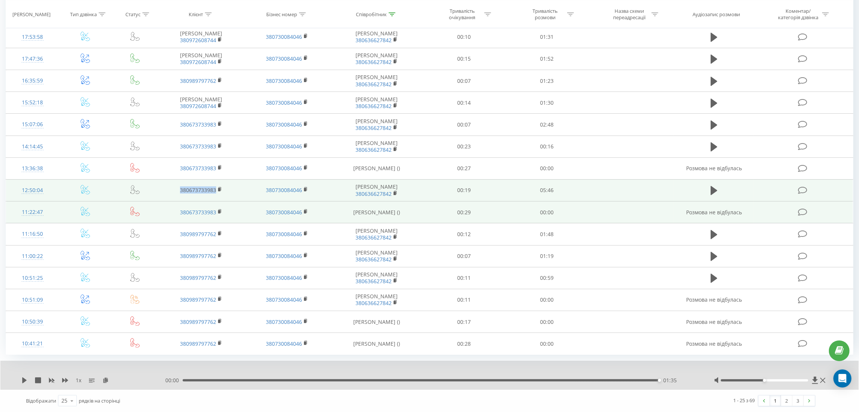
drag, startPoint x: 166, startPoint y: 190, endPoint x: 216, endPoint y: 188, distance: 50.1
click at [216, 188] on td "380673733983" at bounding box center [201, 190] width 86 height 22
copy link "380673733983"
click at [714, 189] on icon at bounding box center [714, 190] width 7 height 9
click at [105, 382] on icon at bounding box center [105, 379] width 6 height 5
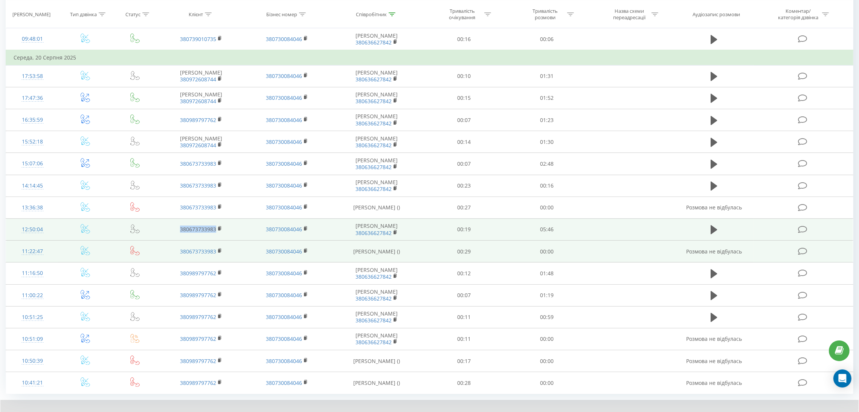
scroll to position [281, 0]
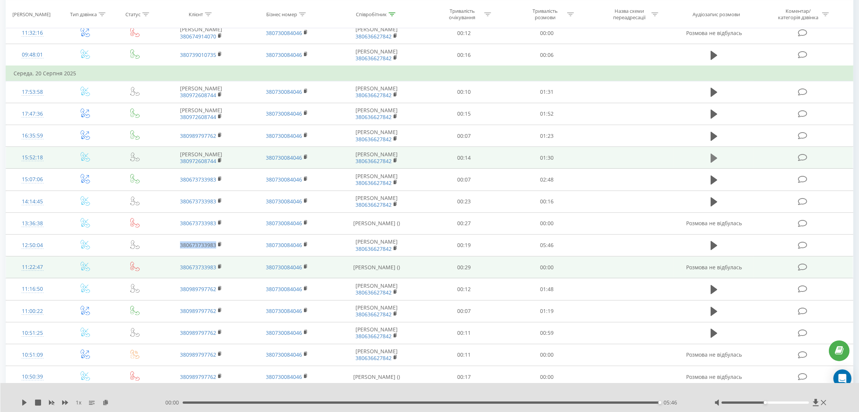
click at [715, 154] on icon at bounding box center [714, 158] width 7 height 11
click at [713, 241] on icon at bounding box center [714, 245] width 7 height 11
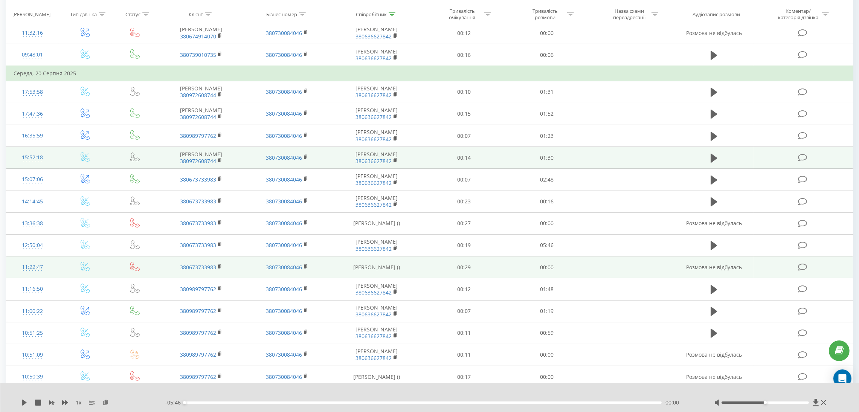
click at [641, 401] on div "- 05:46 00:00 00:00" at bounding box center [430, 403] width 530 height 8
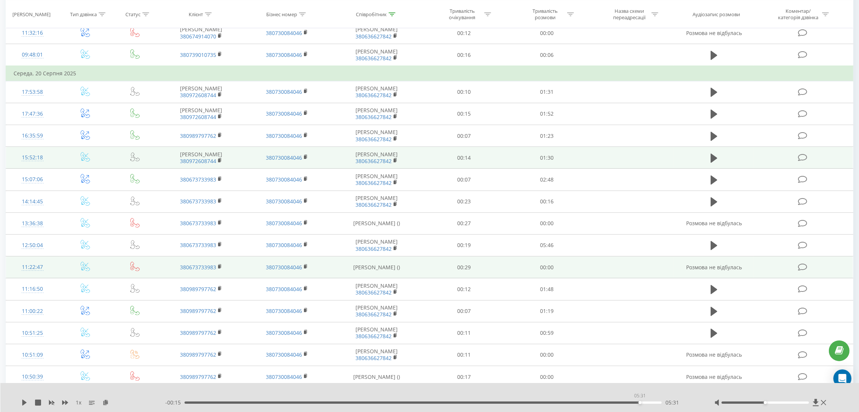
click at [640, 403] on div "05:31" at bounding box center [423, 402] width 477 height 2
drag, startPoint x: 184, startPoint y: 403, endPoint x: 600, endPoint y: 438, distance: 417.7
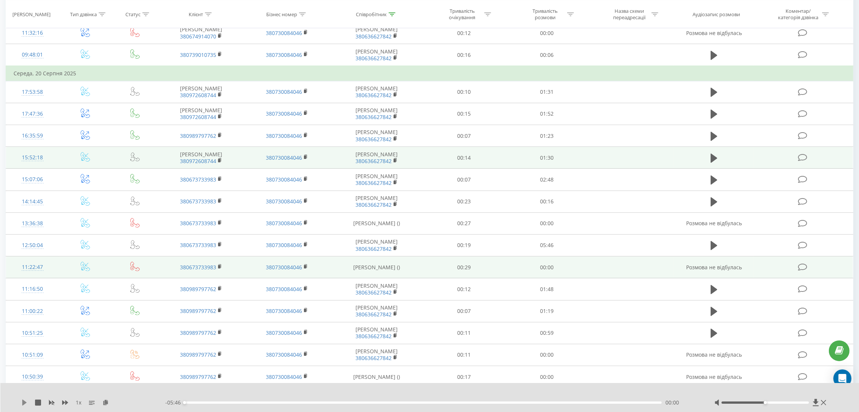
click at [22, 403] on icon at bounding box center [24, 403] width 5 height 6
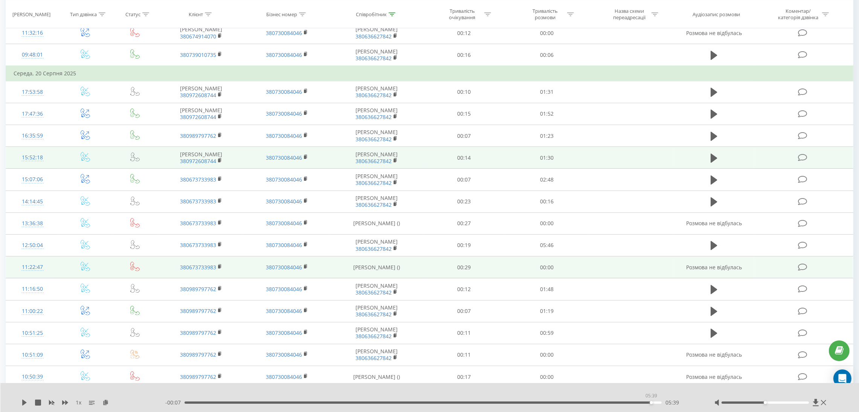
drag, startPoint x: 659, startPoint y: 403, endPoint x: 651, endPoint y: 405, distance: 7.9
click at [651, 405] on div "- 00:07 05:39 05:39" at bounding box center [430, 403] width 530 height 8
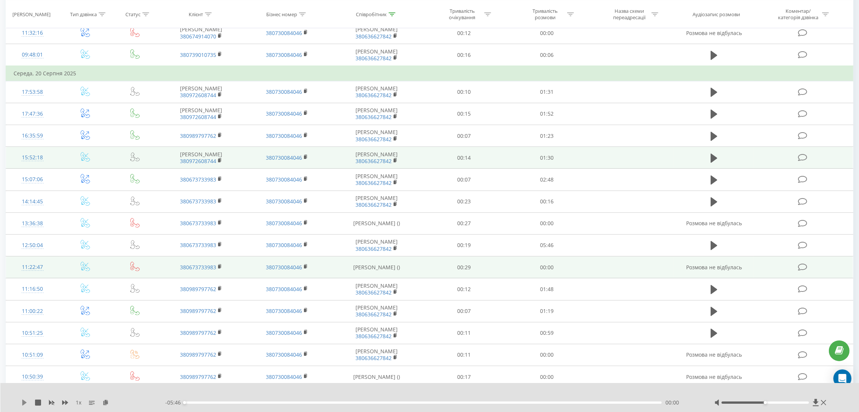
click at [25, 404] on icon at bounding box center [24, 403] width 6 height 6
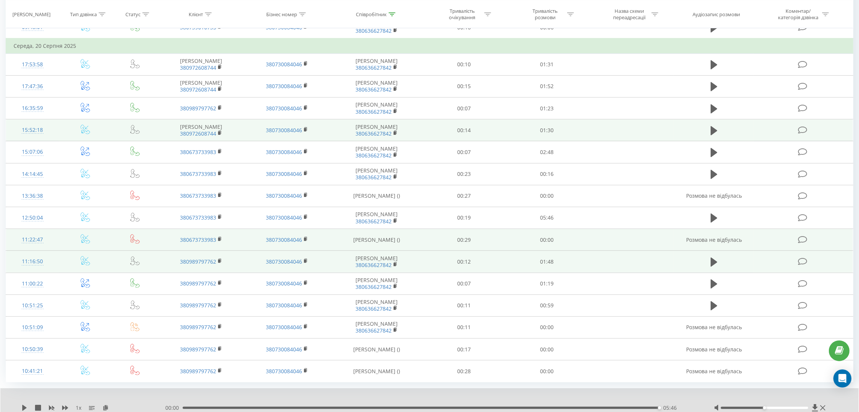
scroll to position [337, 0]
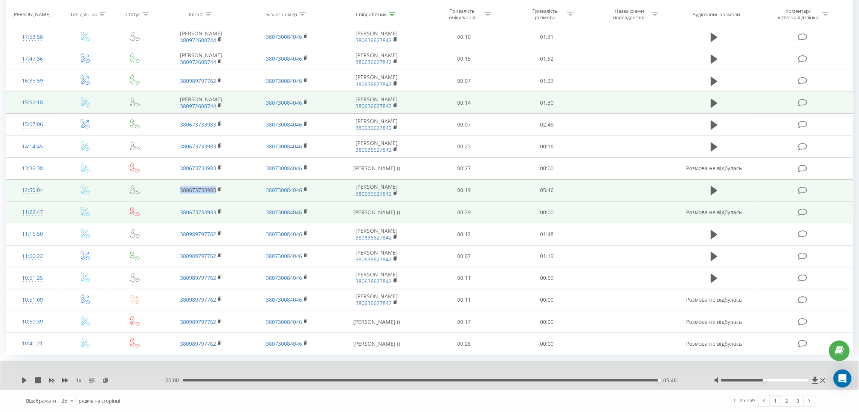
copy link "380673733983"
drag, startPoint x: 176, startPoint y: 188, endPoint x: 217, endPoint y: 192, distance: 40.9
click at [217, 192] on td "380673733983" at bounding box center [201, 190] width 86 height 22
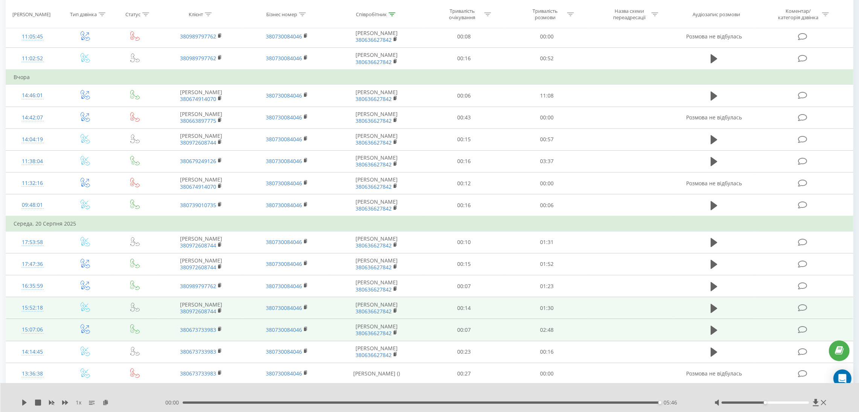
scroll to position [111, 0]
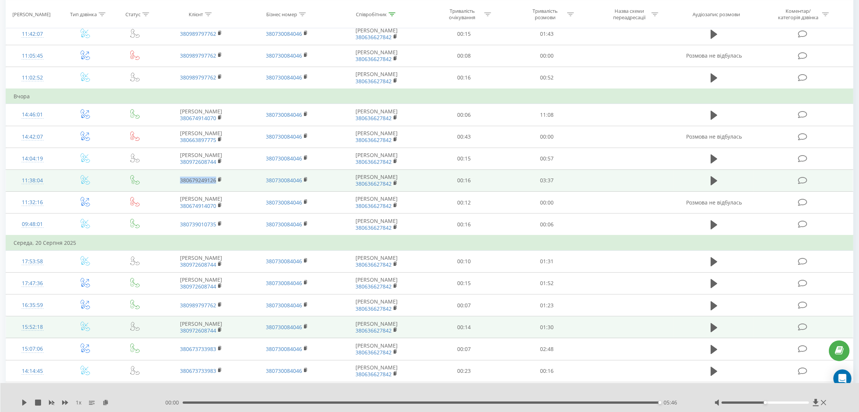
drag, startPoint x: 175, startPoint y: 181, endPoint x: 215, endPoint y: 181, distance: 40.3
click at [215, 181] on td "380679249126" at bounding box center [201, 180] width 86 height 22
copy link "380679249126"
click at [711, 181] on icon at bounding box center [714, 180] width 7 height 9
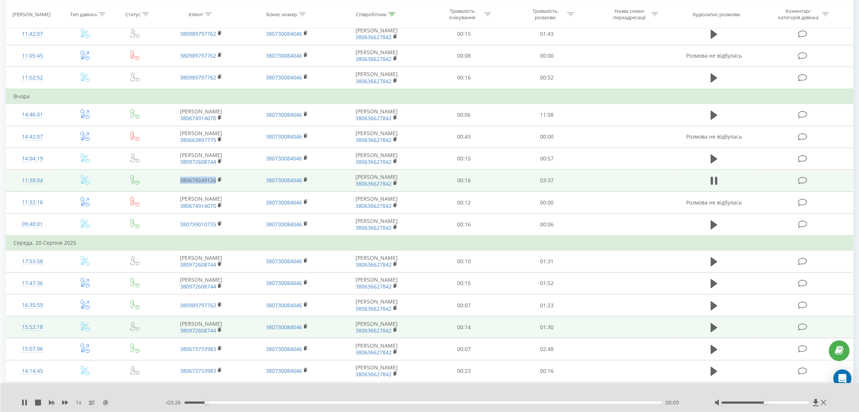
click at [105, 400] on icon at bounding box center [105, 402] width 6 height 5
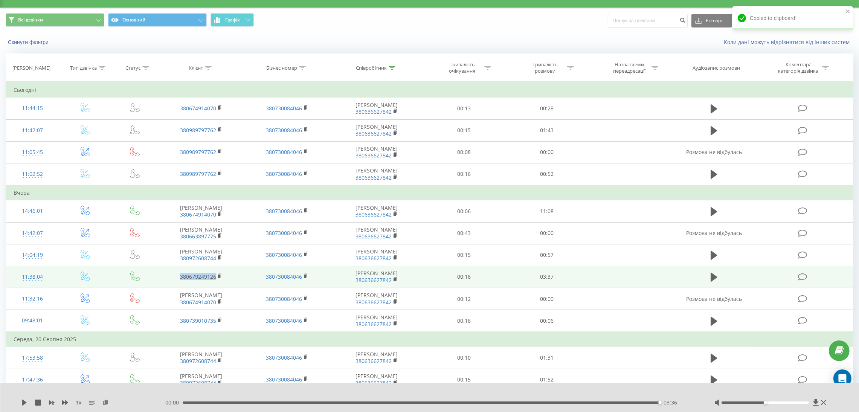
scroll to position [0, 0]
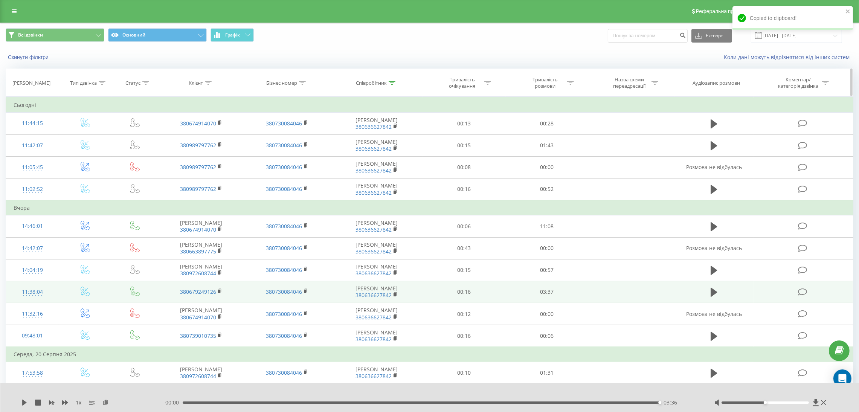
click at [393, 82] on icon at bounding box center [392, 83] width 7 height 4
click at [370, 136] on input "[PERSON_NAME]" at bounding box center [376, 136] width 66 height 13
type input "[PERSON_NAME]"
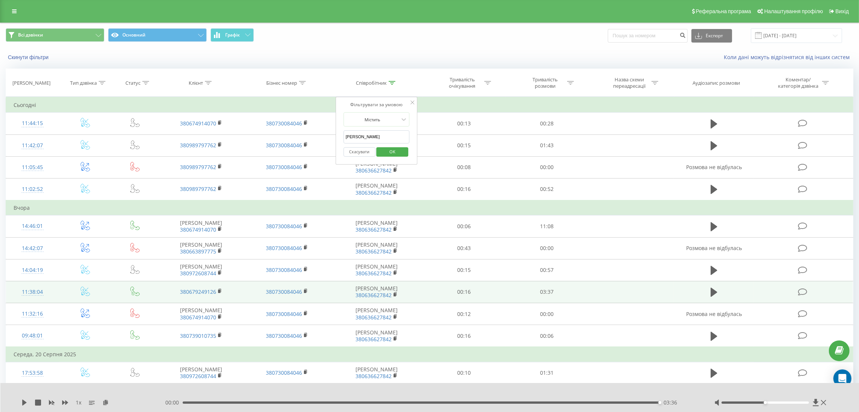
click at [394, 152] on span "OK" at bounding box center [392, 152] width 21 height 12
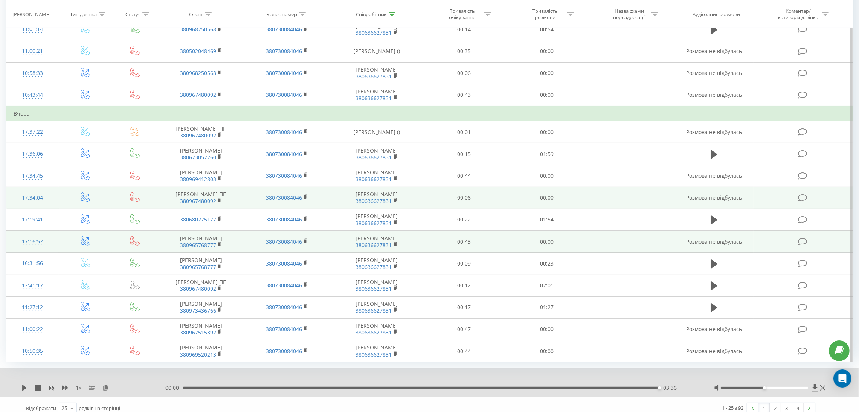
scroll to position [322, 0]
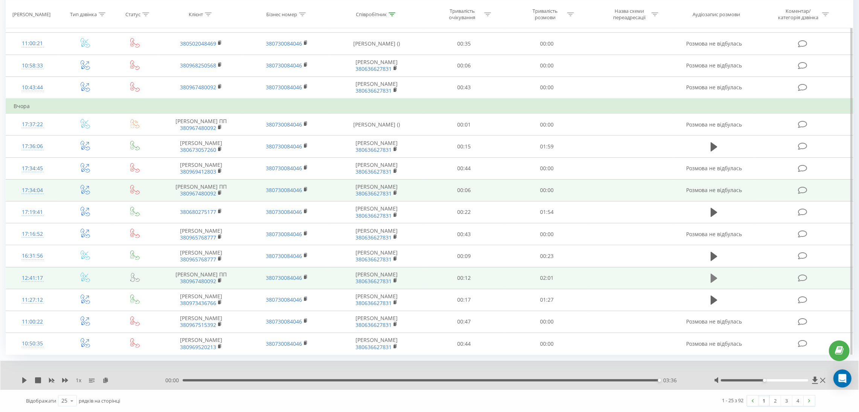
click at [714, 278] on icon at bounding box center [714, 278] width 7 height 9
click at [19, 382] on div "1 x - 01:34 00:27 00:27" at bounding box center [429, 375] width 858 height 29
click at [24, 380] on icon at bounding box center [24, 380] width 6 height 6
